Goal: Task Accomplishment & Management: Use online tool/utility

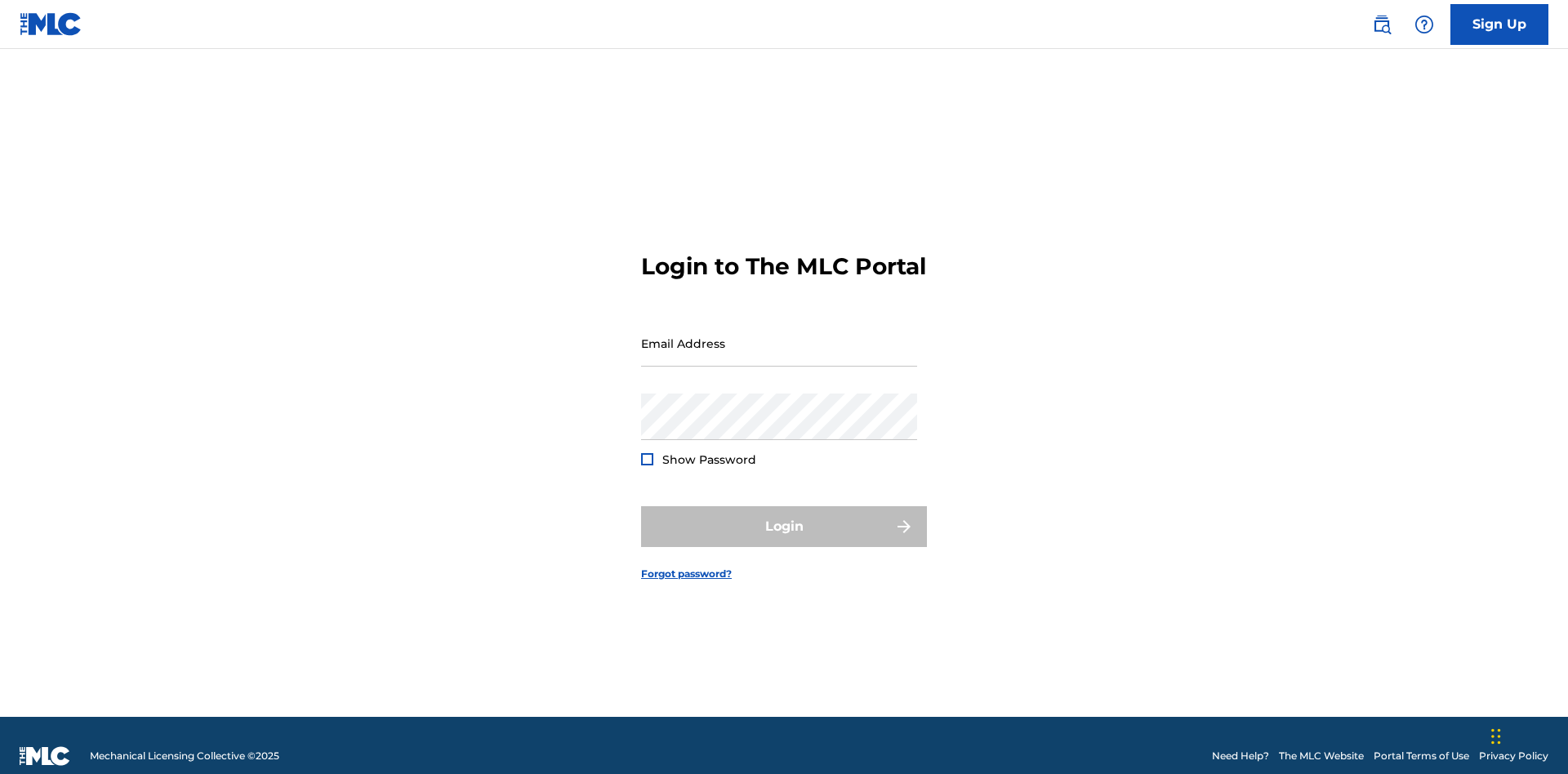
scroll to position [21, 0]
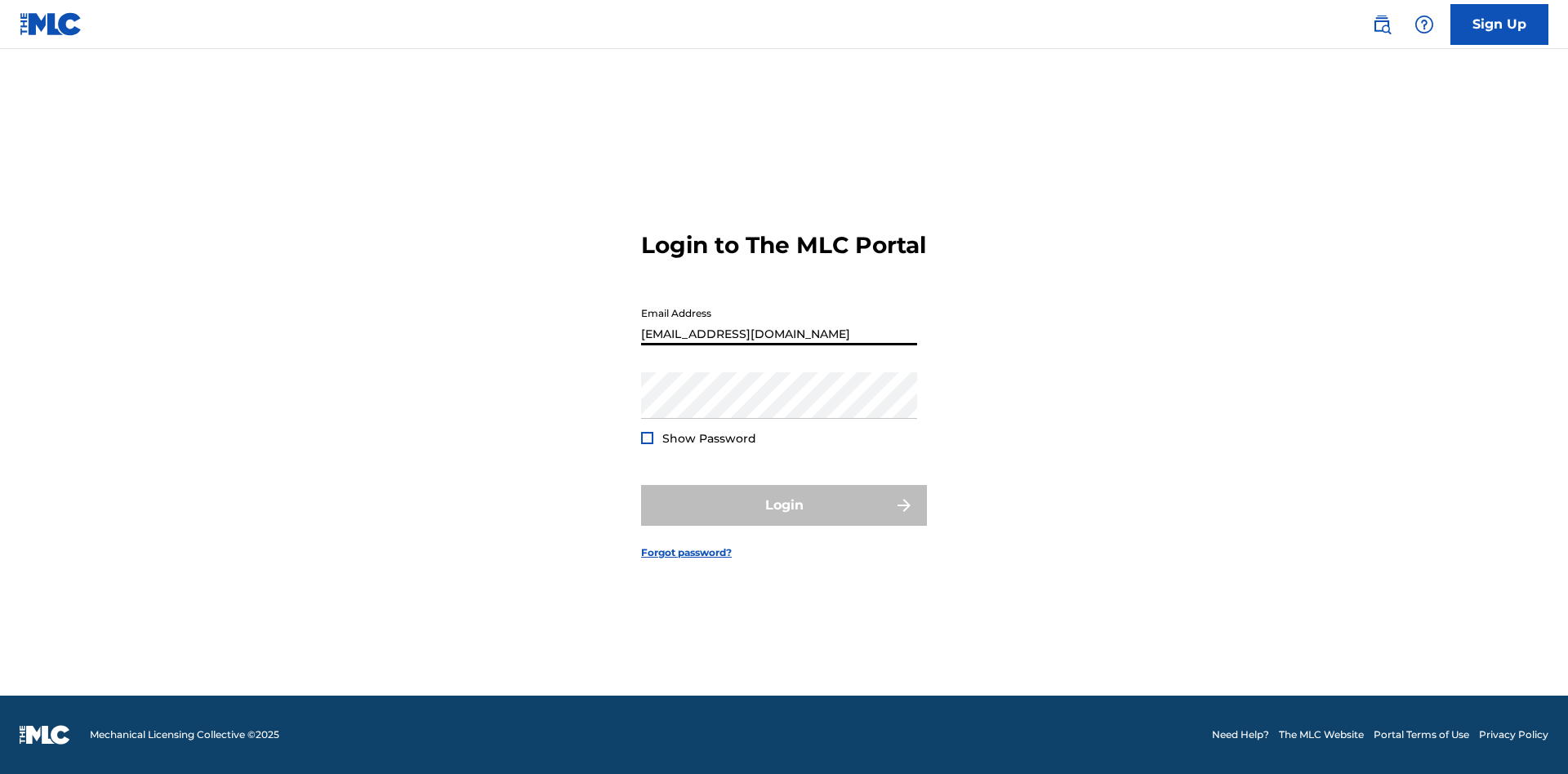
type input "XenaSongwriter@gmail.com"
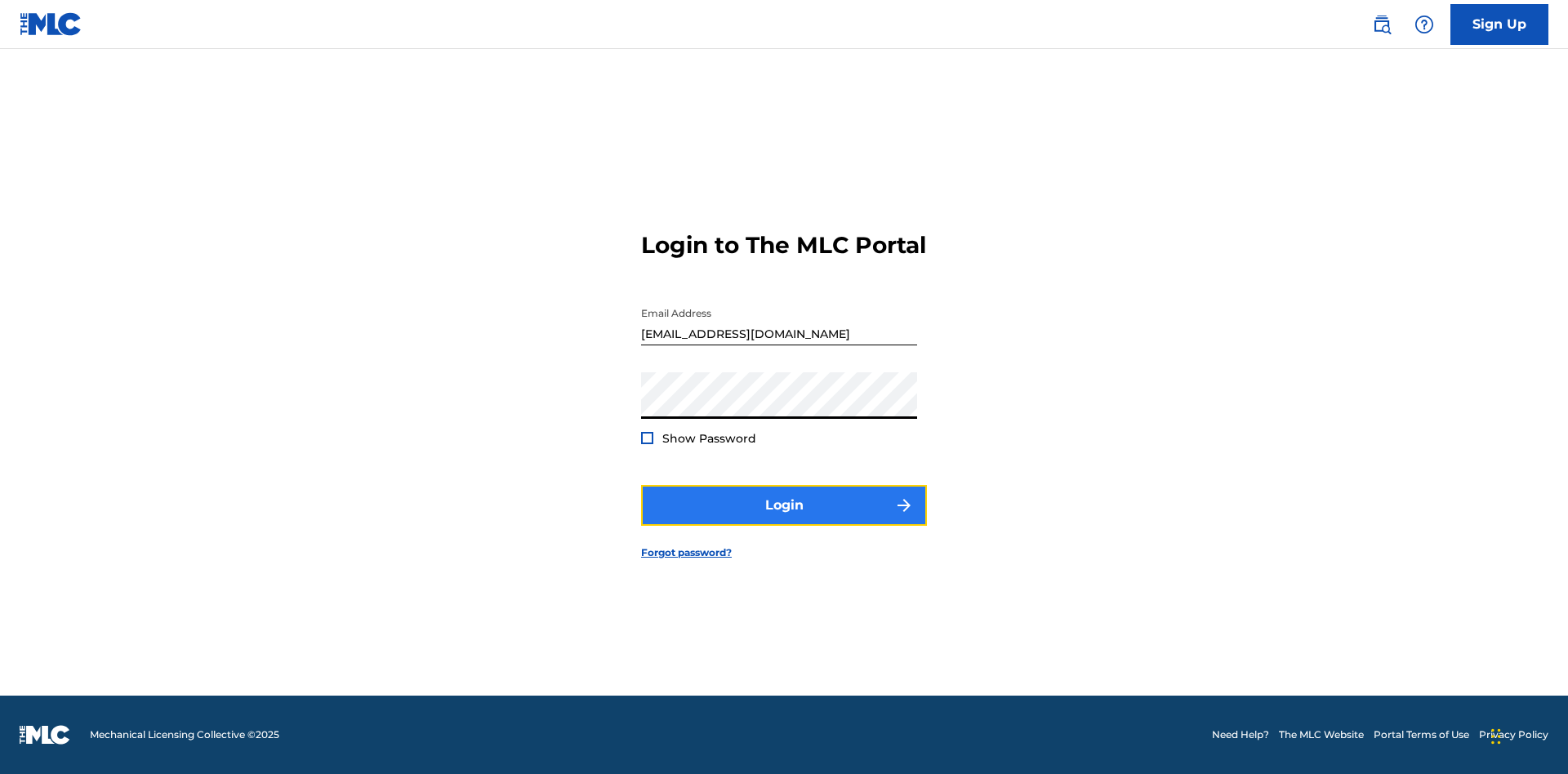
click at [784, 519] on button "Login" at bounding box center [784, 505] width 286 height 41
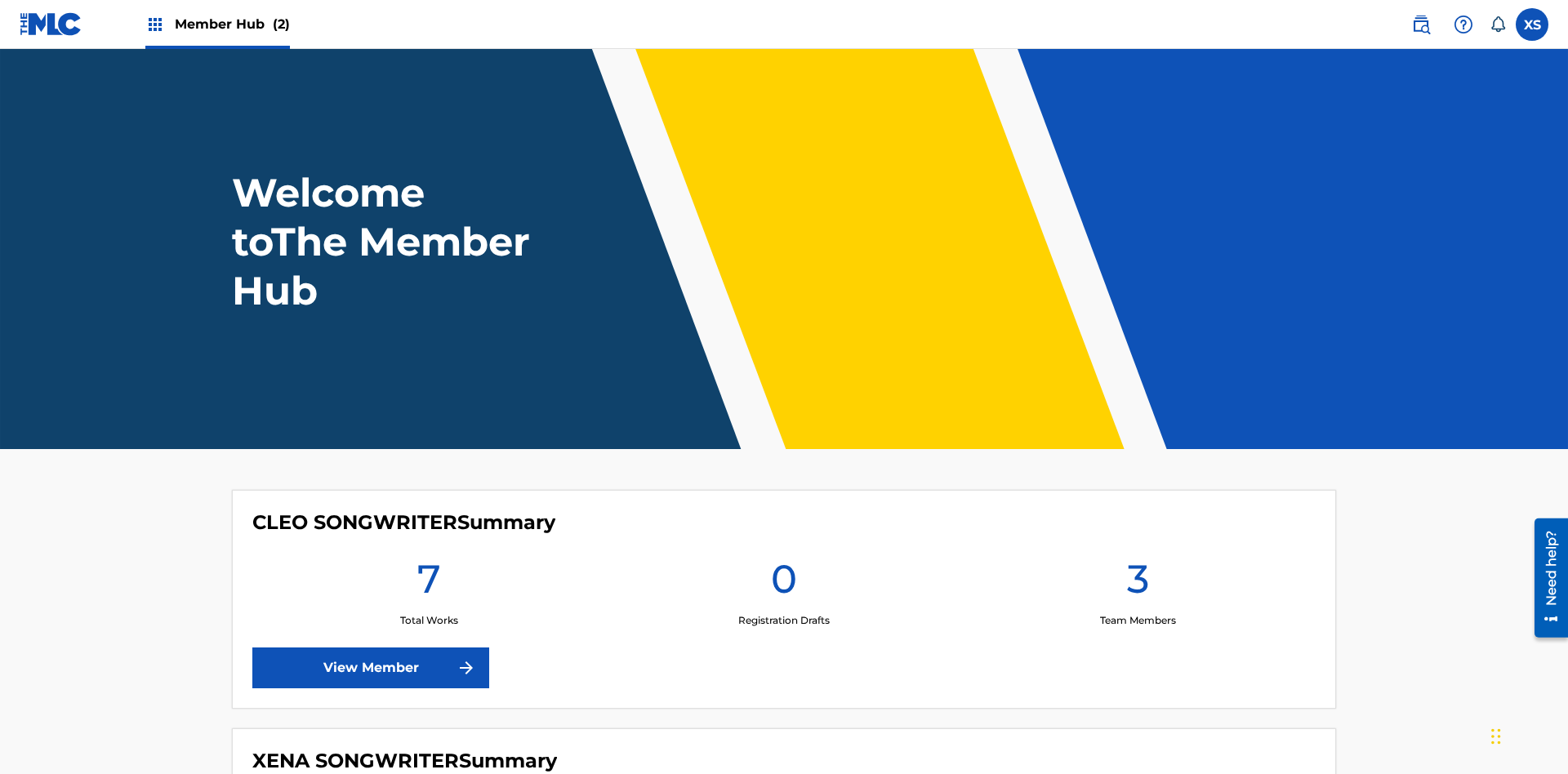
click at [231, 24] on span "Member Hub (2)" at bounding box center [233, 24] width 115 height 19
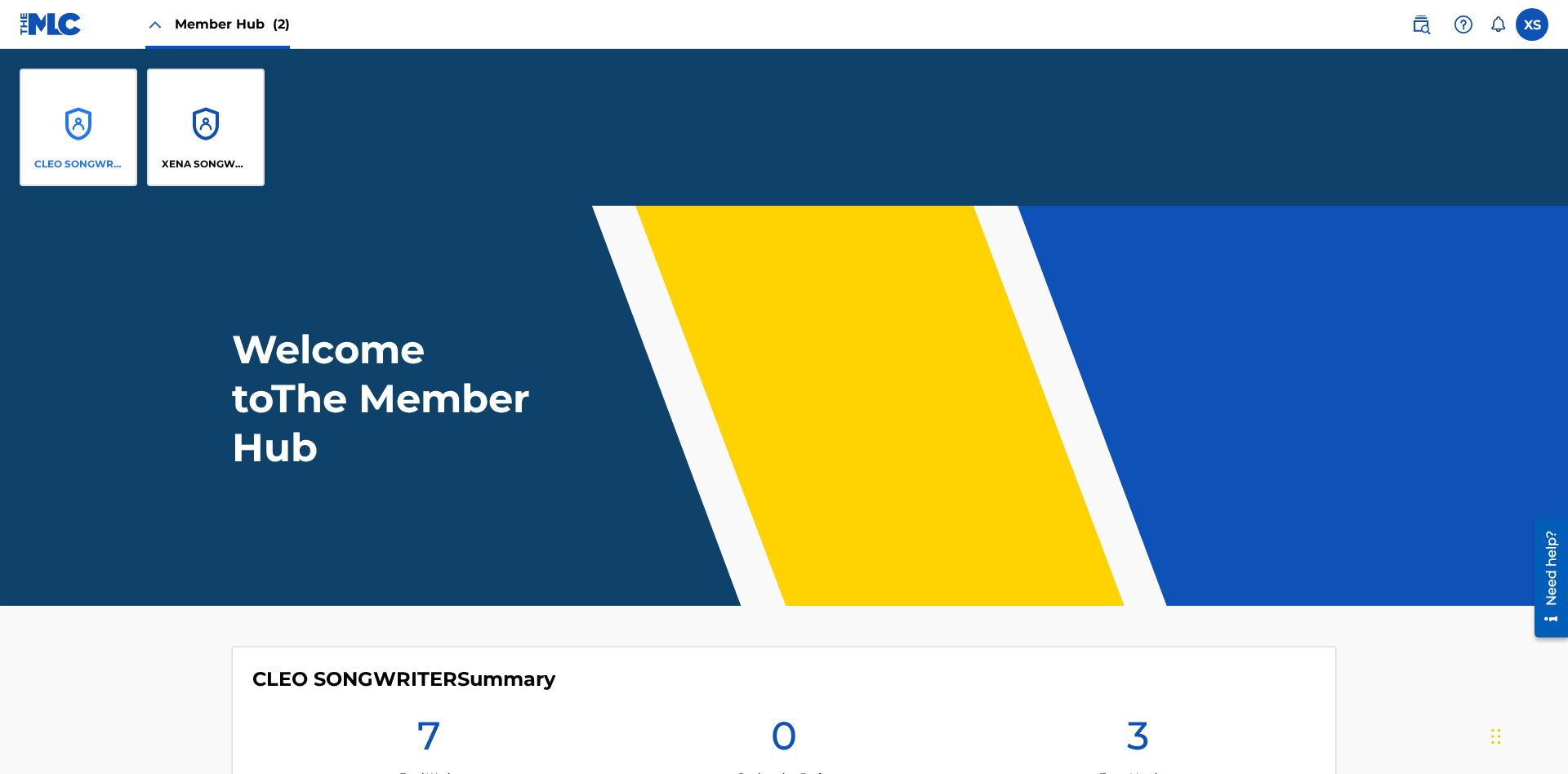
click at [78, 164] on p "CLEO SONGWRITER" at bounding box center [79, 164] width 89 height 15
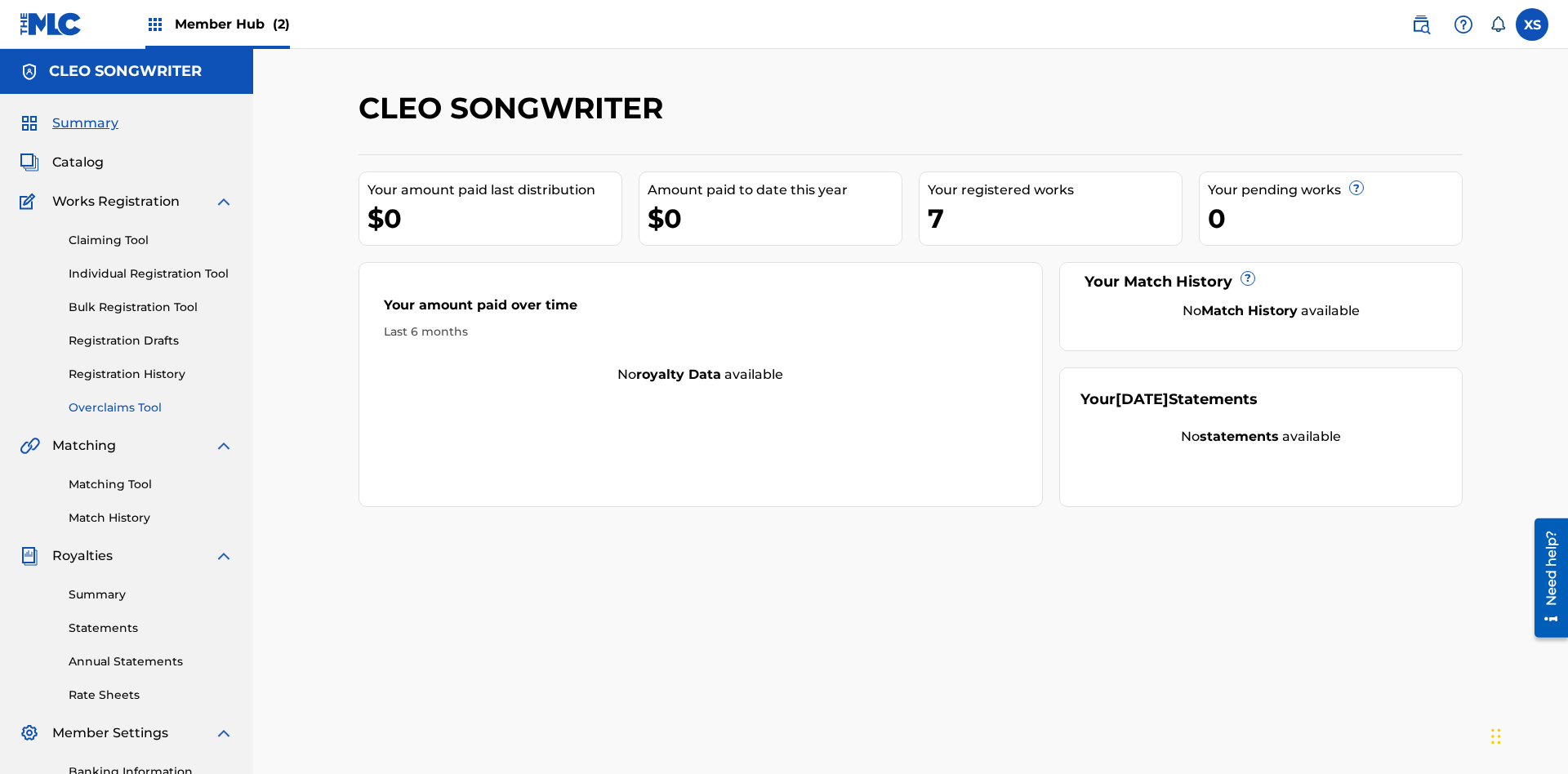
click at [151, 399] on link "Overclaims Tool" at bounding box center [150, 408] width 165 height 17
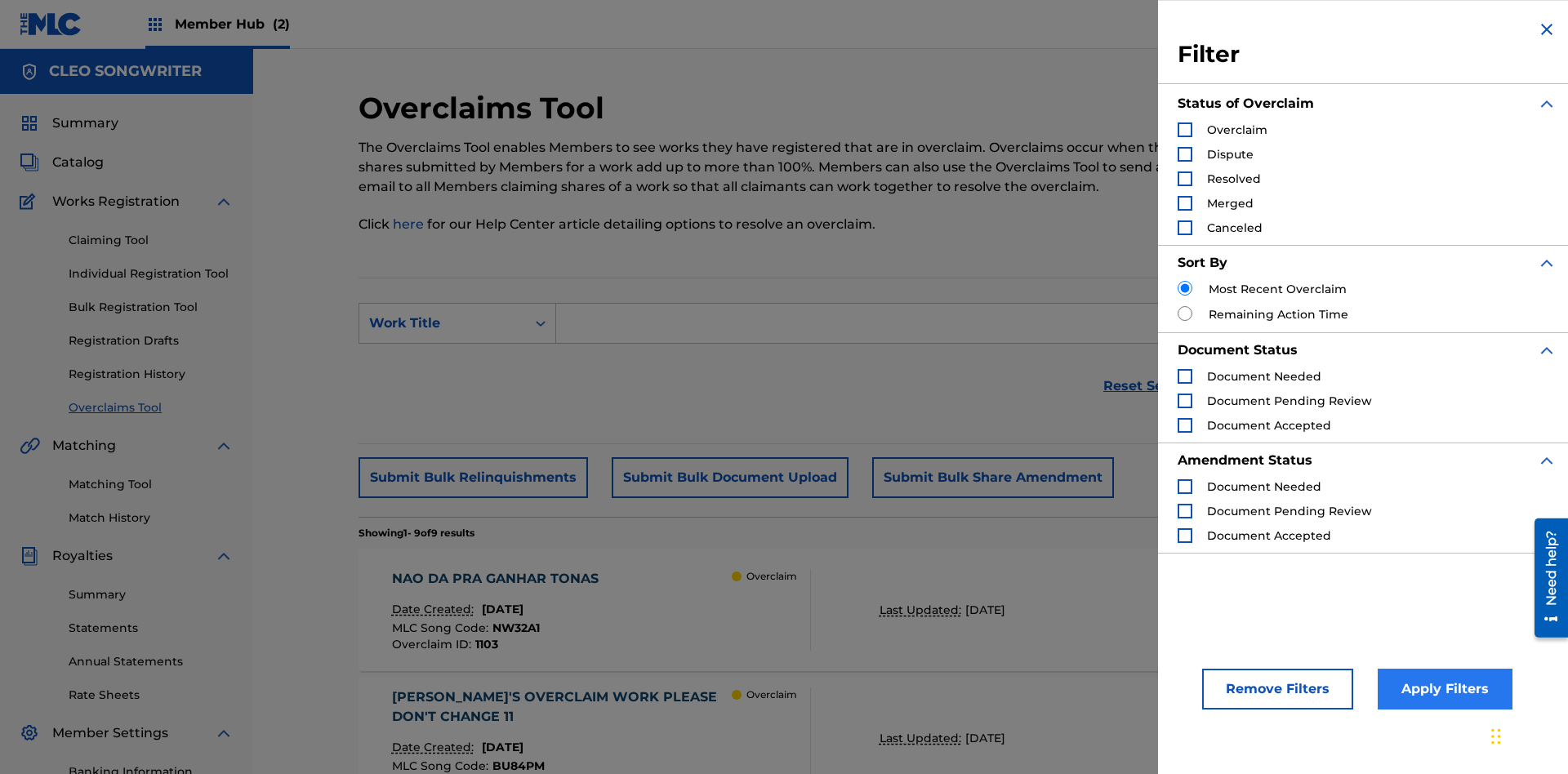
click at [1185, 130] on div "Search Form" at bounding box center [1185, 130] width 15 height 15
click at [1442, 689] on button "Apply Filters" at bounding box center [1446, 689] width 135 height 41
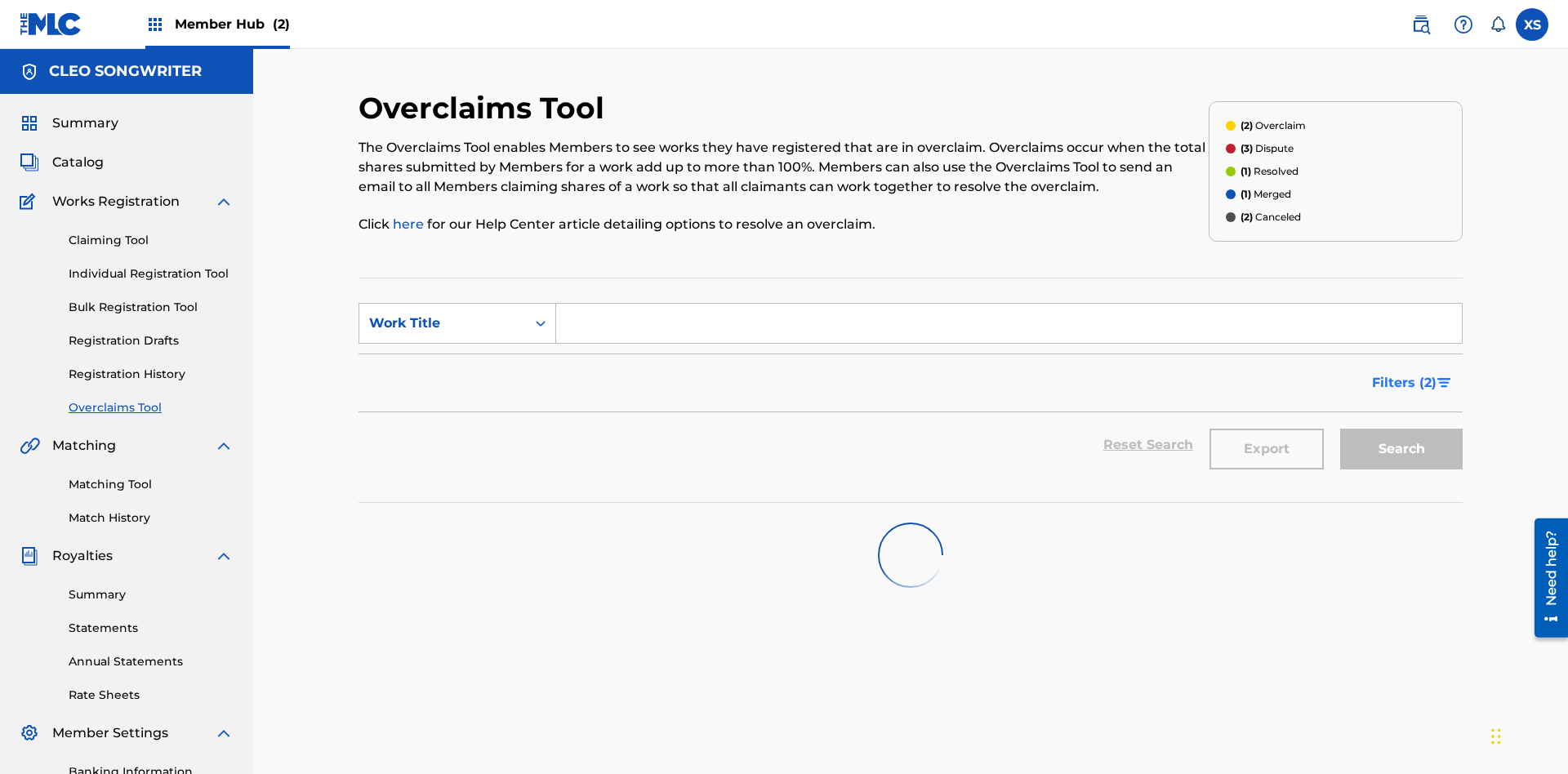
click at [1404, 373] on span "Filters ( 2 )" at bounding box center [1404, 383] width 65 height 20
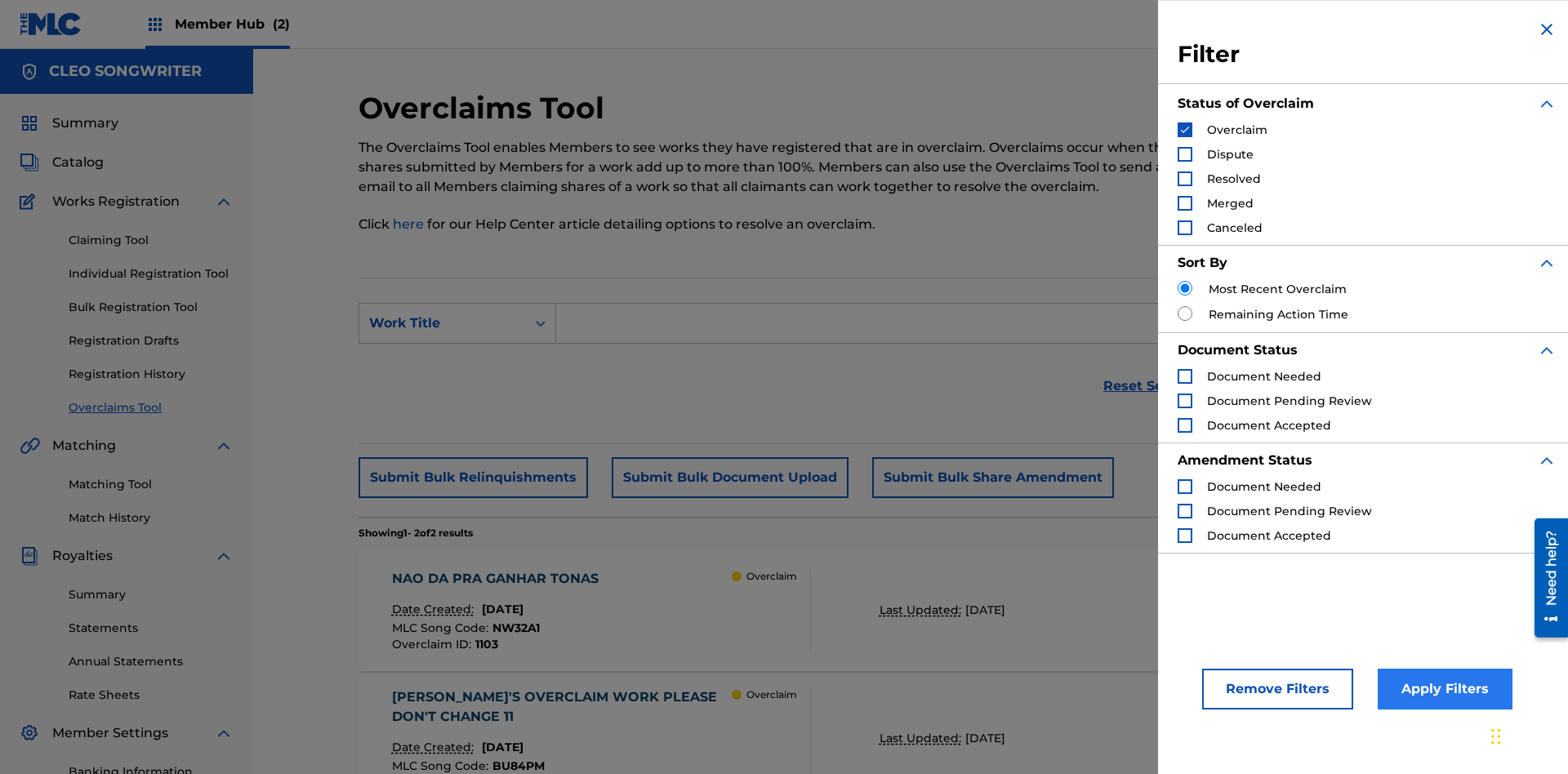
click at [1185, 130] on img "Search Form" at bounding box center [1185, 130] width 12 height 12
click at [1185, 154] on div "Search Form" at bounding box center [1185, 154] width 15 height 15
click at [1442, 689] on button "Apply Filters" at bounding box center [1446, 689] width 135 height 41
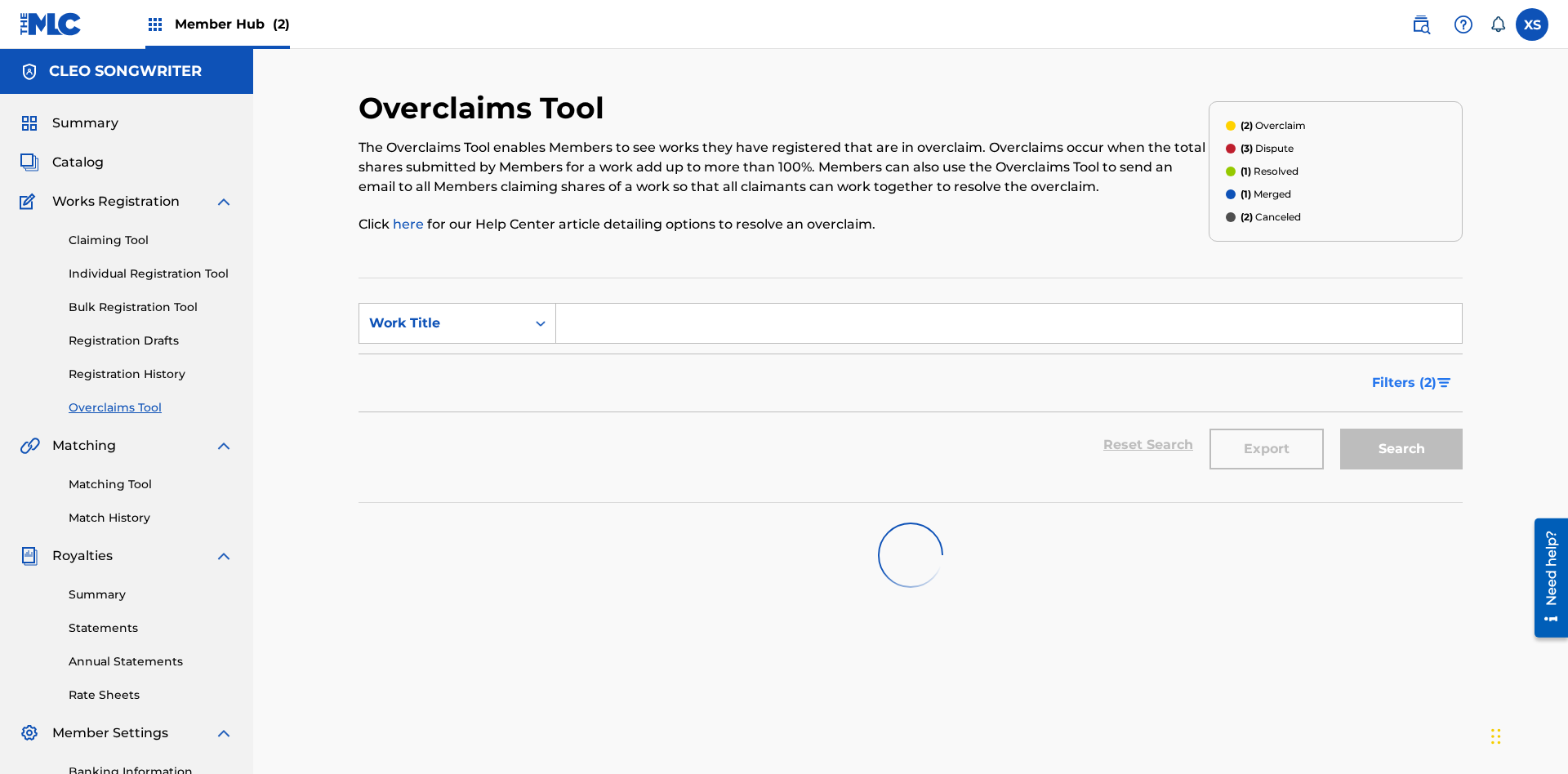
click at [1404, 373] on span "Filters ( 2 )" at bounding box center [1404, 383] width 65 height 20
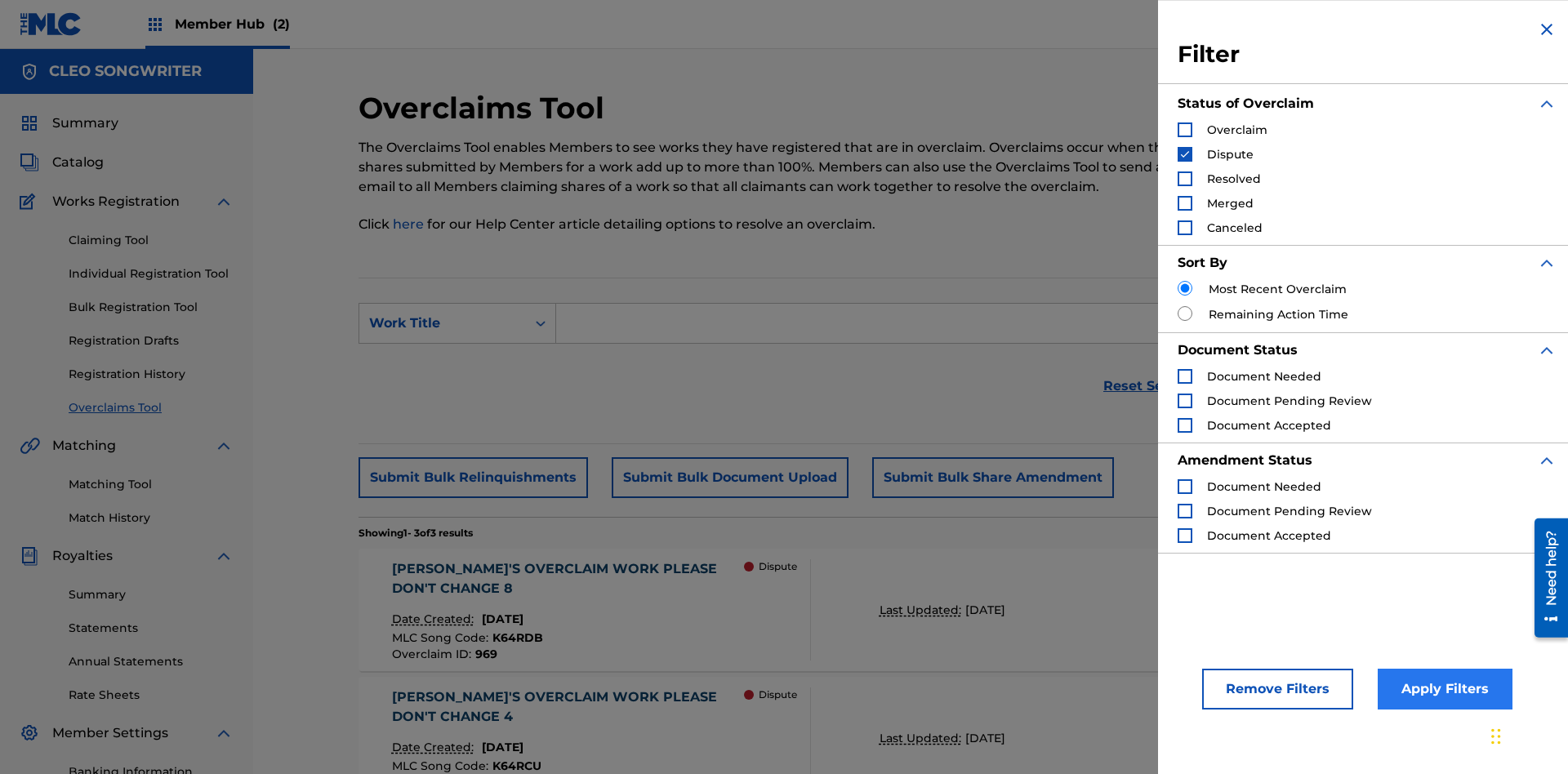
click at [1185, 154] on img "Search Form" at bounding box center [1185, 154] width 12 height 12
click at [1185, 179] on div "Search Form" at bounding box center [1185, 179] width 15 height 15
click at [1442, 689] on button "Apply Filters" at bounding box center [1446, 689] width 135 height 41
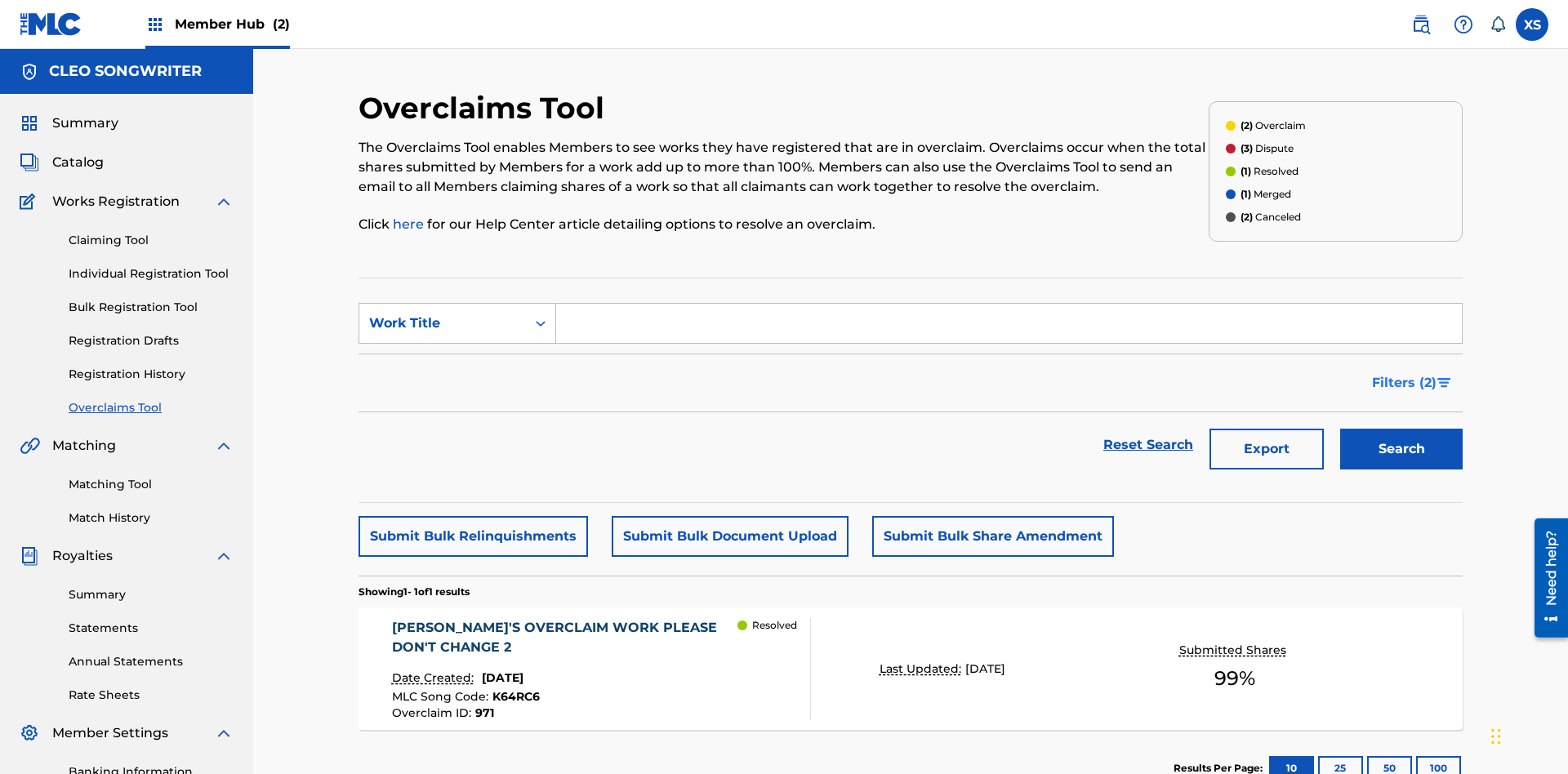
click at [1404, 373] on span "Filters ( 2 )" at bounding box center [1404, 383] width 65 height 20
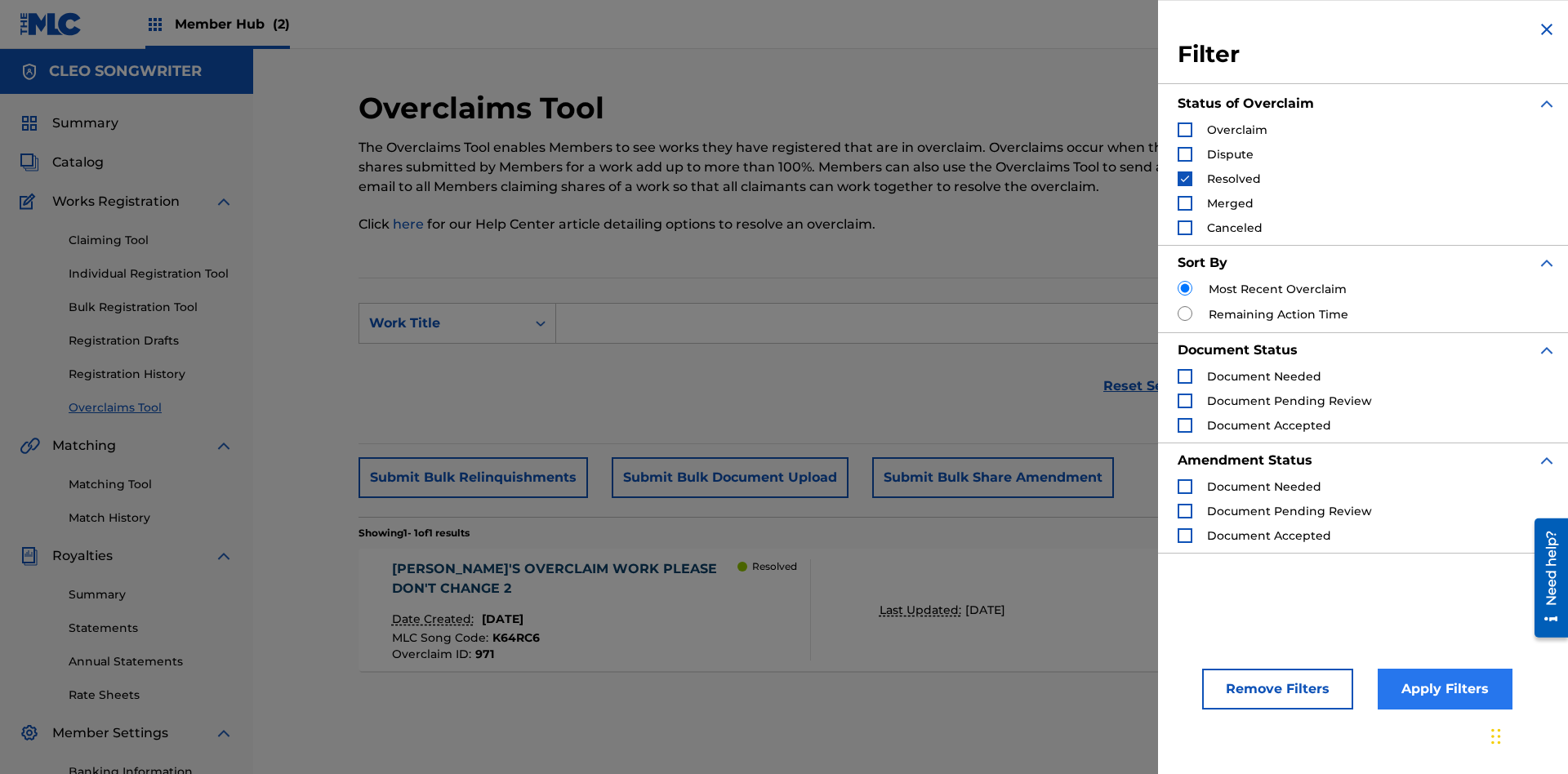
click at [1185, 179] on img "Search Form" at bounding box center [1185, 179] width 12 height 12
click at [1185, 203] on div "Search Form" at bounding box center [1185, 204] width 15 height 15
click at [1442, 689] on button "Apply Filters" at bounding box center [1446, 689] width 135 height 41
